Goal: Information Seeking & Learning: Learn about a topic

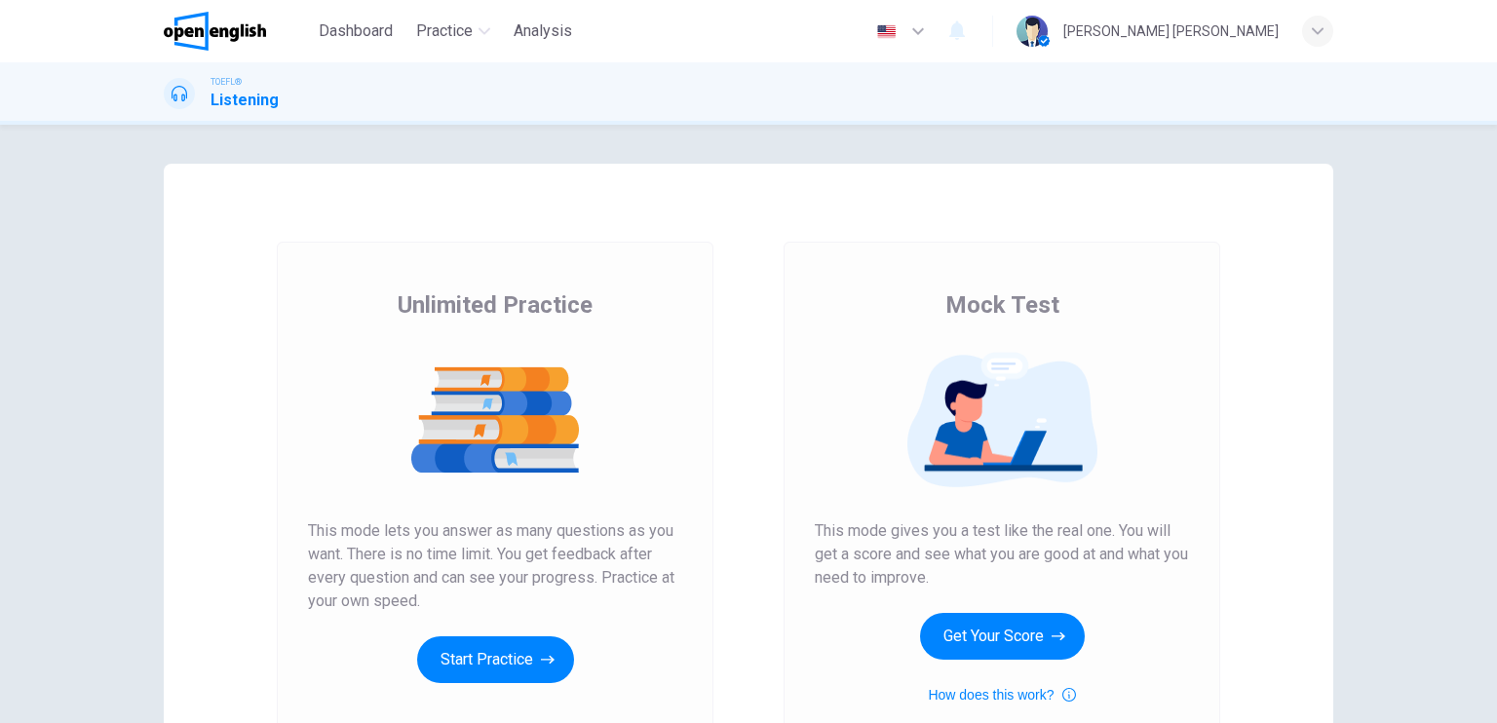
scroll to position [195, 0]
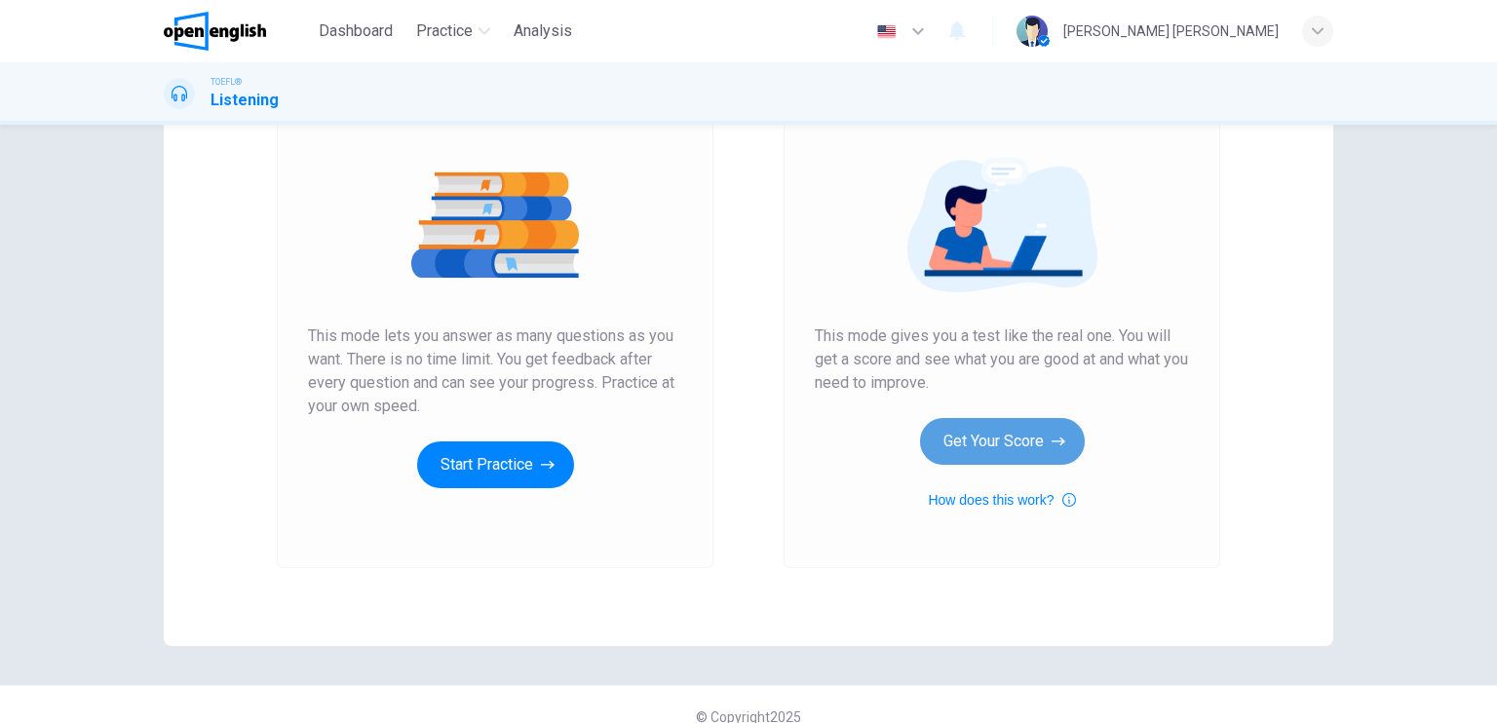
click at [973, 436] on button "Get Your Score" at bounding box center [1002, 441] width 165 height 47
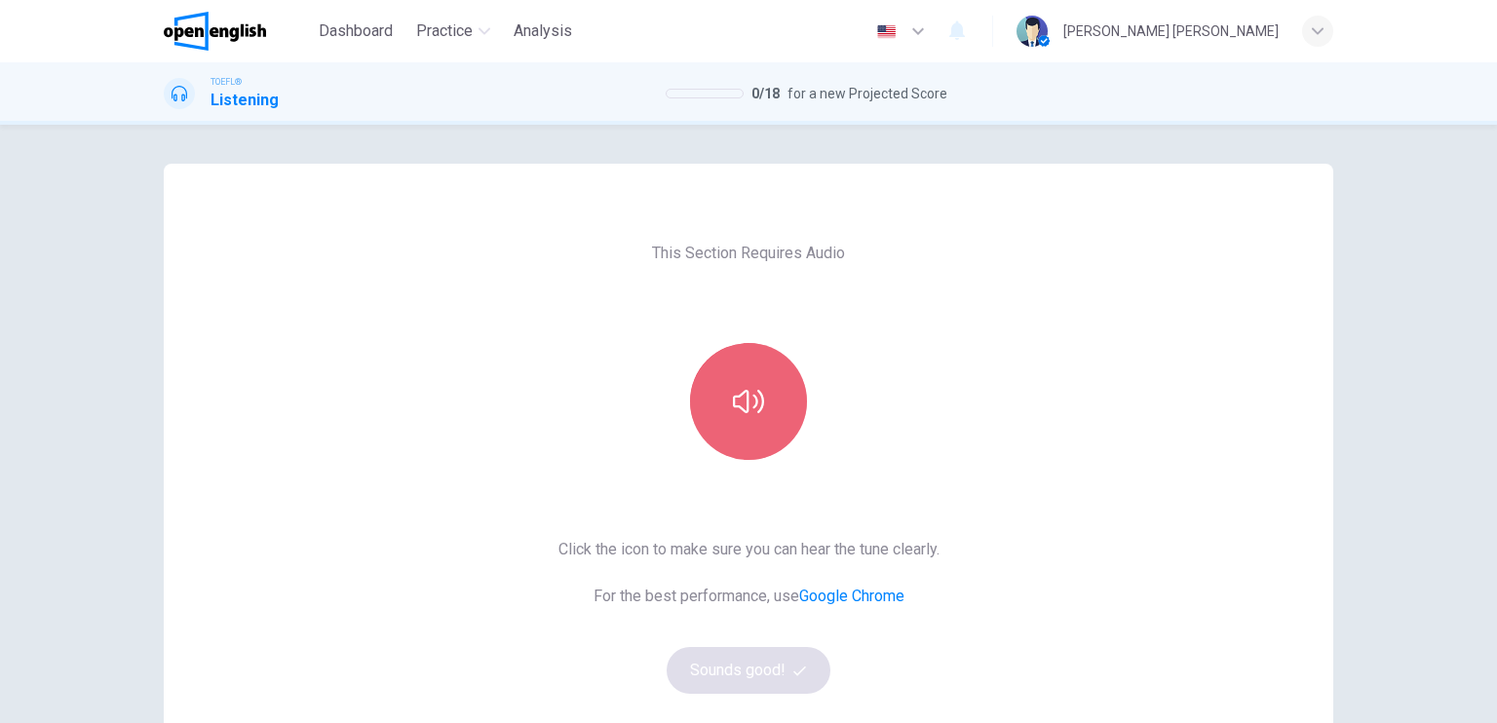
click at [764, 415] on button "button" at bounding box center [748, 401] width 117 height 117
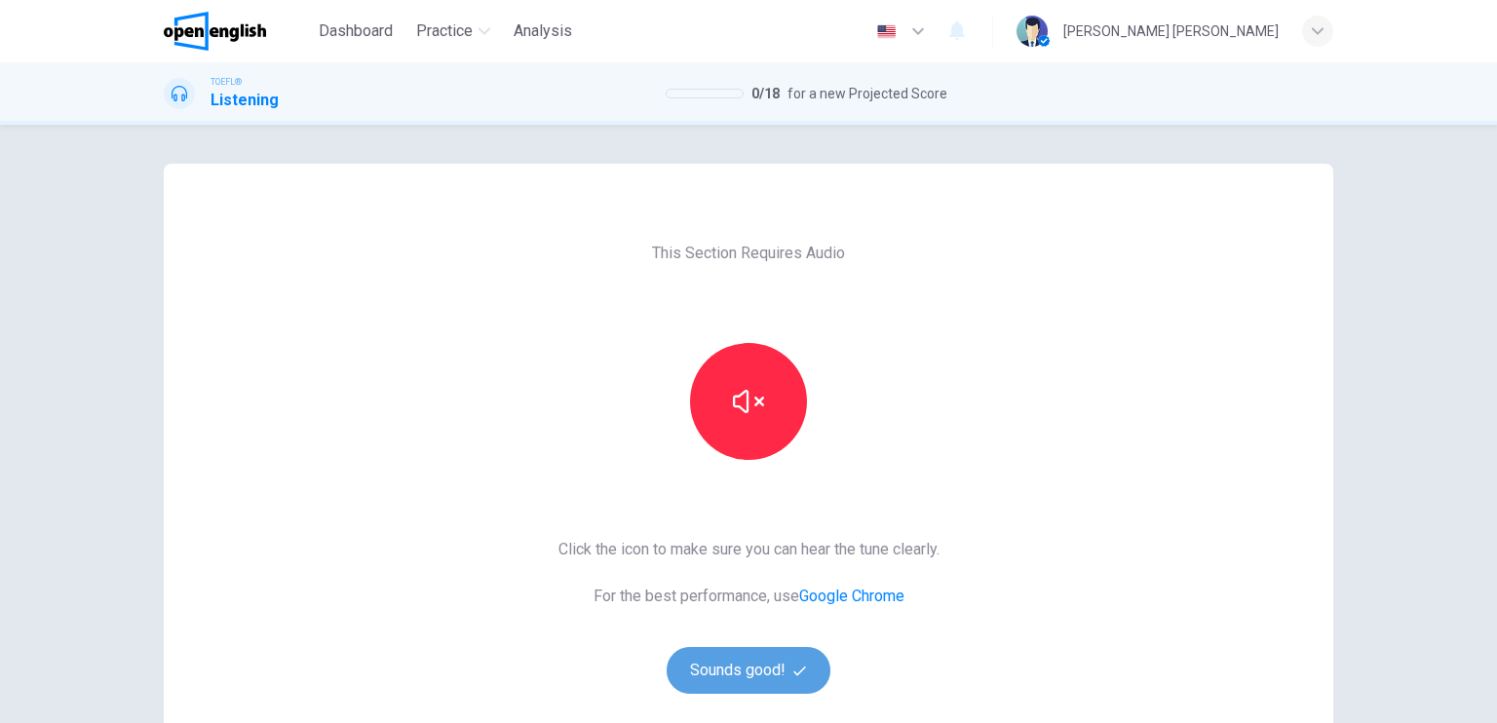
click at [768, 656] on button "Sounds good!" at bounding box center [748, 670] width 164 height 47
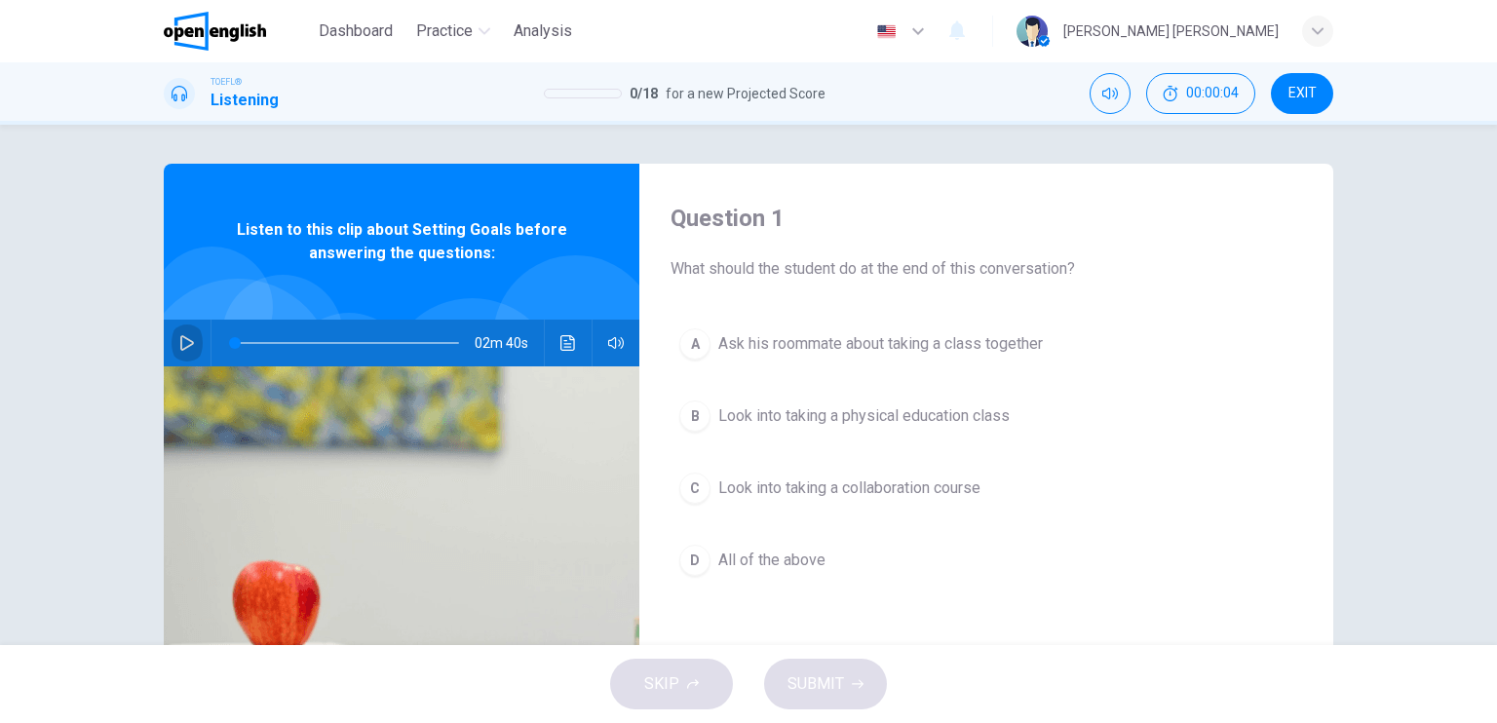
click at [182, 357] on button "button" at bounding box center [186, 343] width 31 height 47
type input "**"
click at [1308, 104] on button "EXIT" at bounding box center [1302, 93] width 62 height 41
